Goal: Transaction & Acquisition: Download file/media

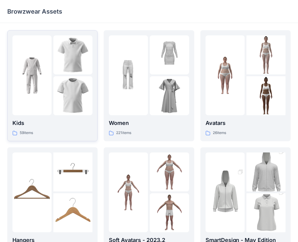
click at [45, 134] on div "59 items" at bounding box center [52, 133] width 80 height 6
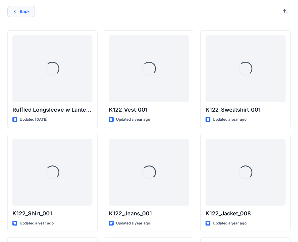
click at [25, 14] on button "Back" at bounding box center [21, 11] width 28 height 11
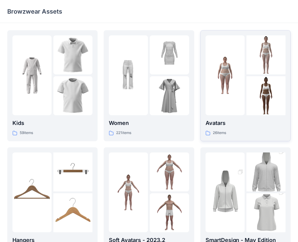
click at [228, 128] on div "Avatars 26 items" at bounding box center [246, 127] width 80 height 17
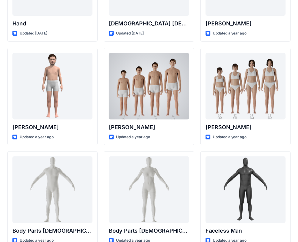
scroll to position [91, 0]
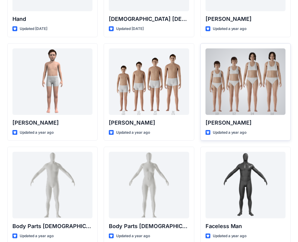
click at [239, 124] on p "[PERSON_NAME]" at bounding box center [246, 123] width 80 height 8
click at [216, 123] on p "[PERSON_NAME]" at bounding box center [246, 123] width 80 height 8
click at [241, 124] on p "[PERSON_NAME]" at bounding box center [246, 123] width 80 height 8
click at [245, 106] on div at bounding box center [246, 81] width 80 height 67
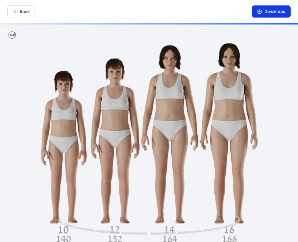
click at [265, 14] on button "Download" at bounding box center [271, 11] width 39 height 12
